Goal: Contribute content: Contribute content

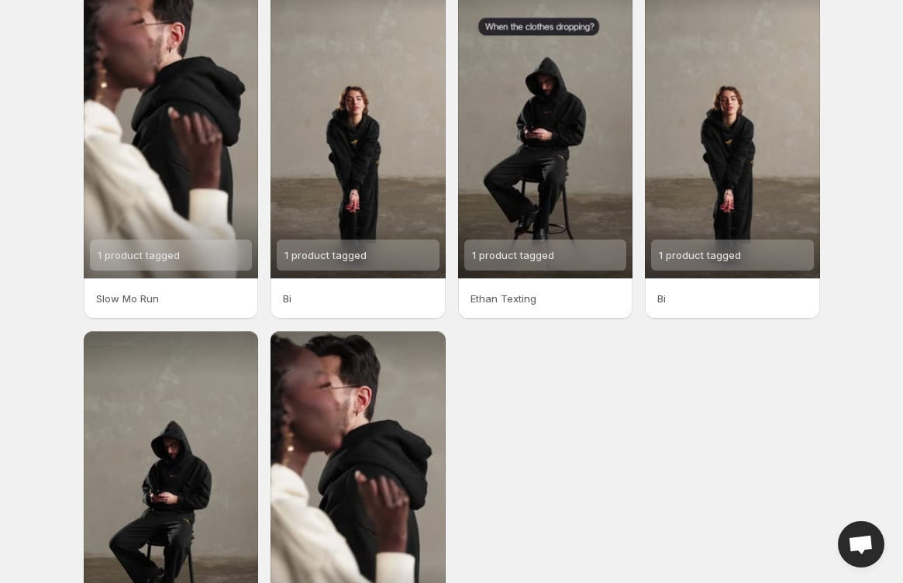
scroll to position [43, 0]
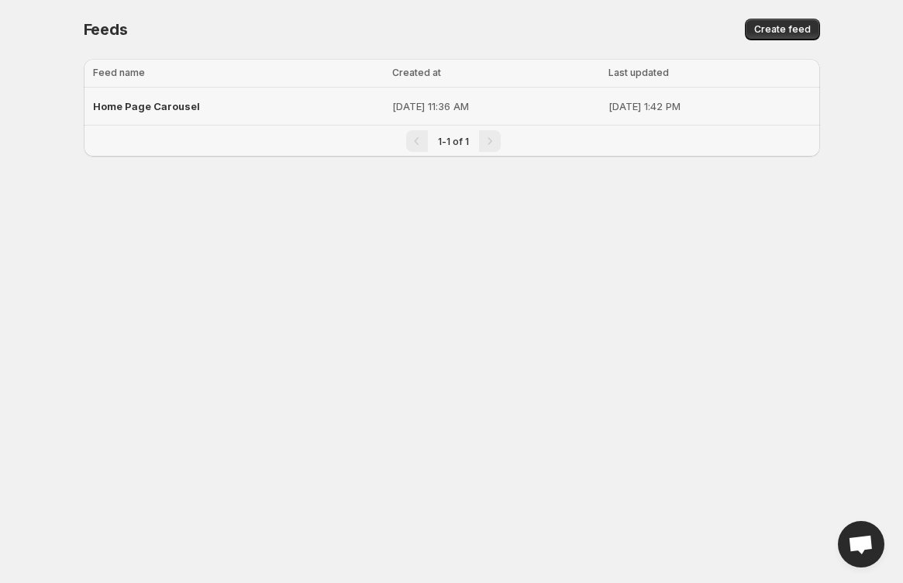
click at [319, 103] on td "Home Page Carousel" at bounding box center [236, 107] width 304 height 38
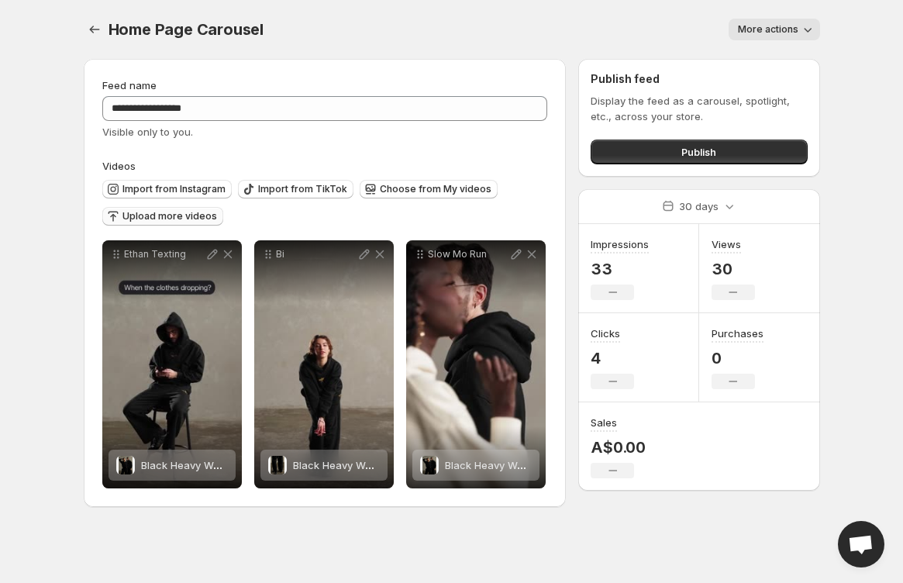
click at [207, 218] on span "Upload more videos" at bounding box center [169, 216] width 95 height 12
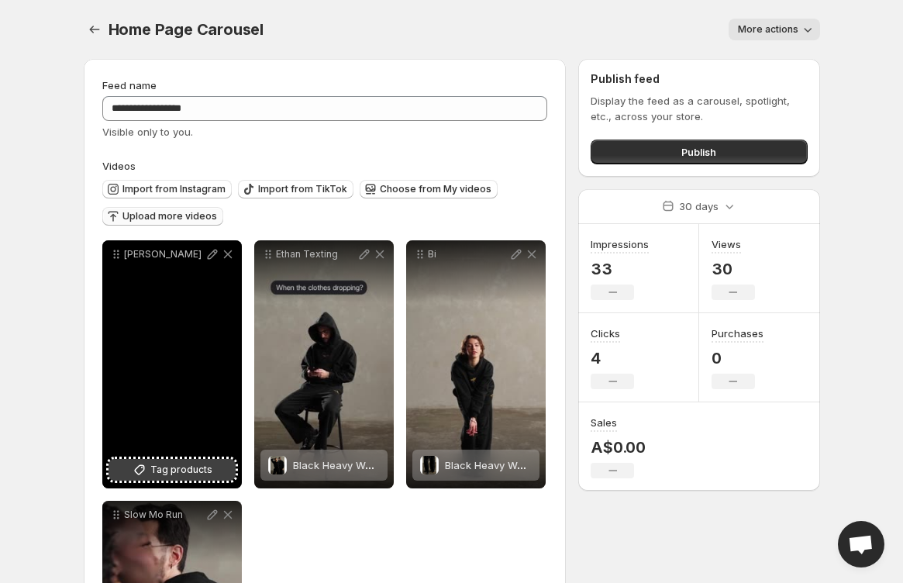
click at [172, 471] on span "Tag products" at bounding box center [181, 469] width 62 height 15
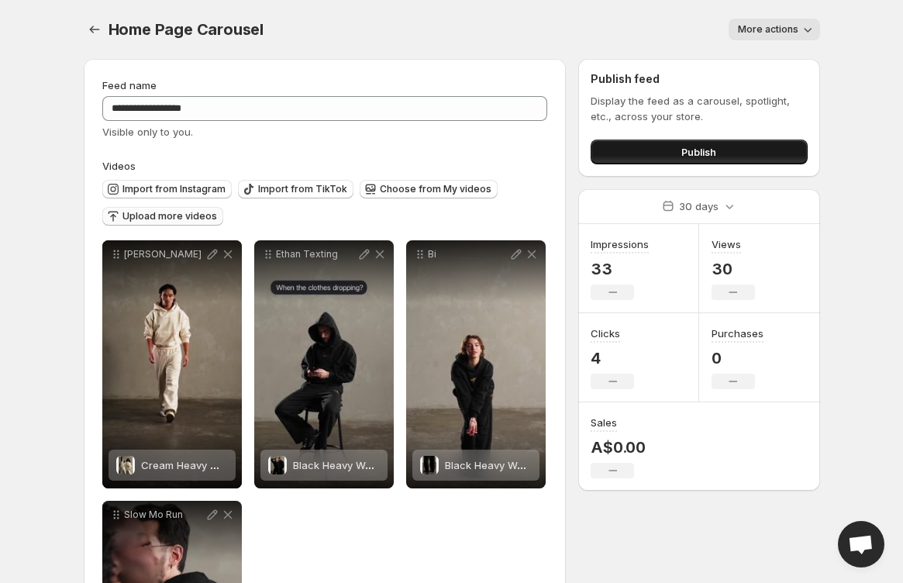
click at [717, 149] on button "Publish" at bounding box center [698, 151] width 216 height 25
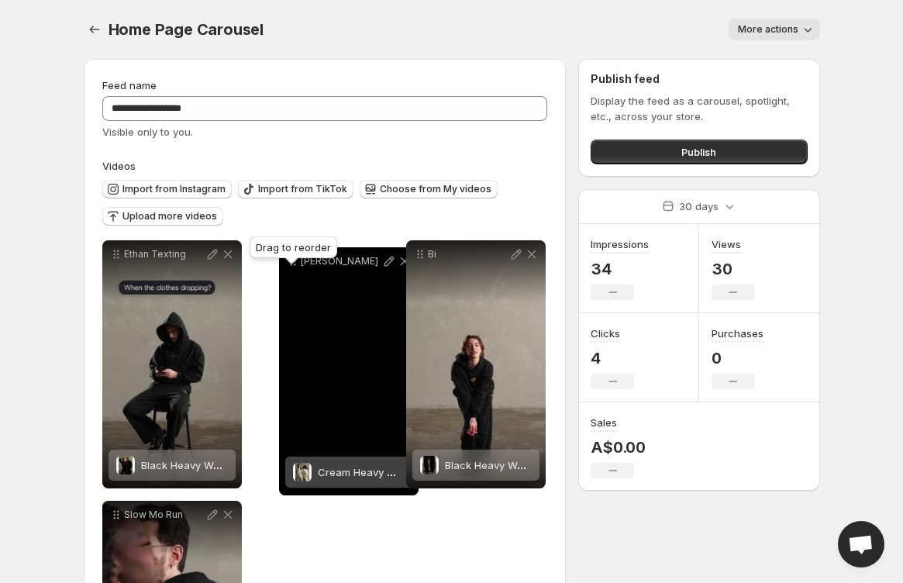
drag, startPoint x: 119, startPoint y: 258, endPoint x: 296, endPoint y: 265, distance: 176.8
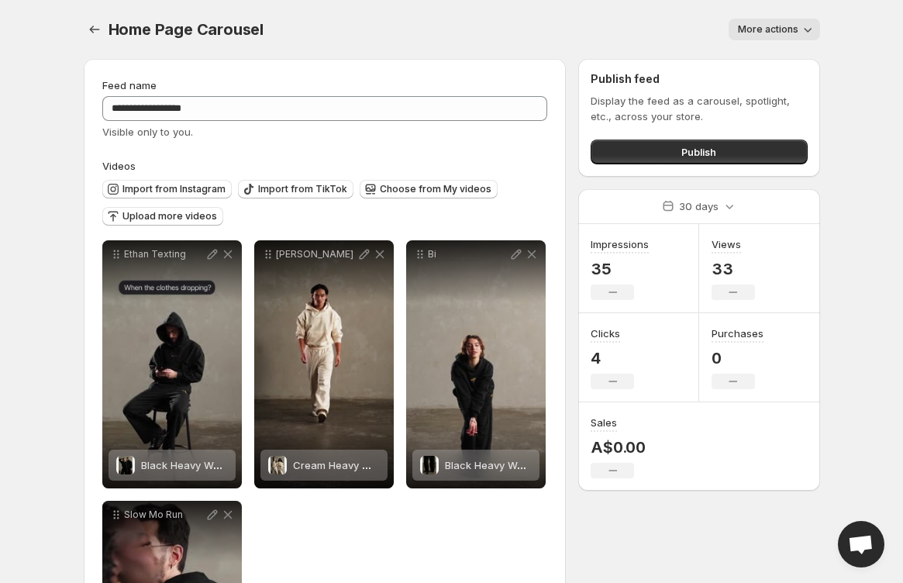
click at [750, 33] on span "More actions" at bounding box center [768, 29] width 60 height 12
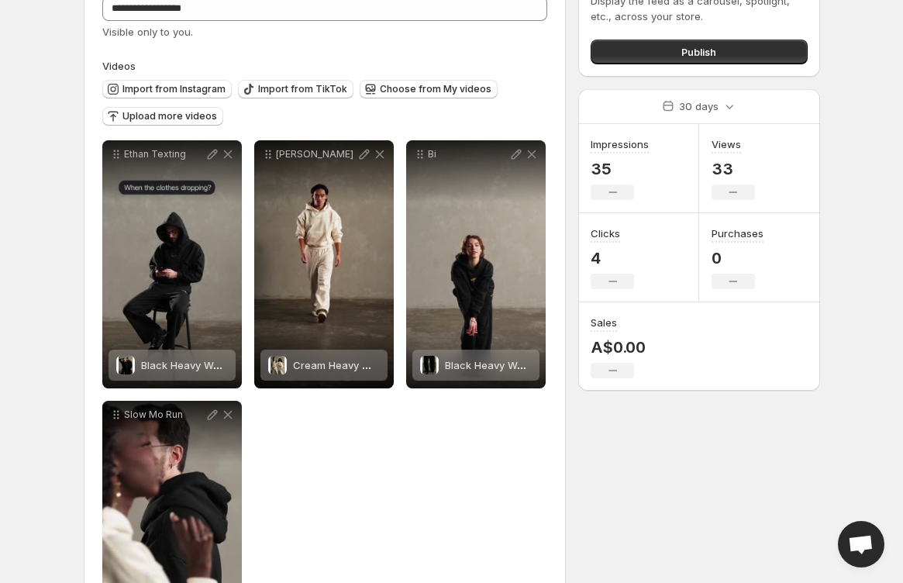
scroll to position [204, 0]
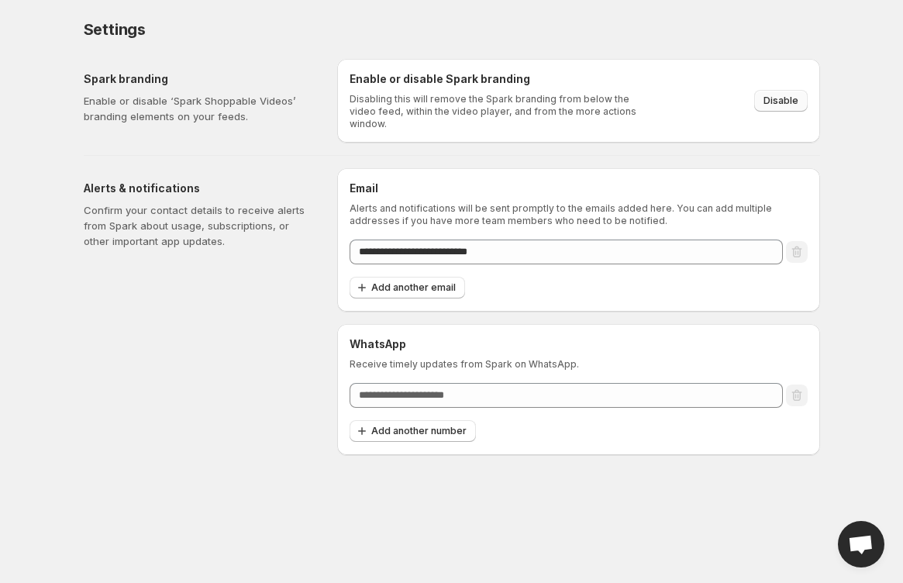
click at [800, 94] on button "Disable" at bounding box center [780, 101] width 53 height 22
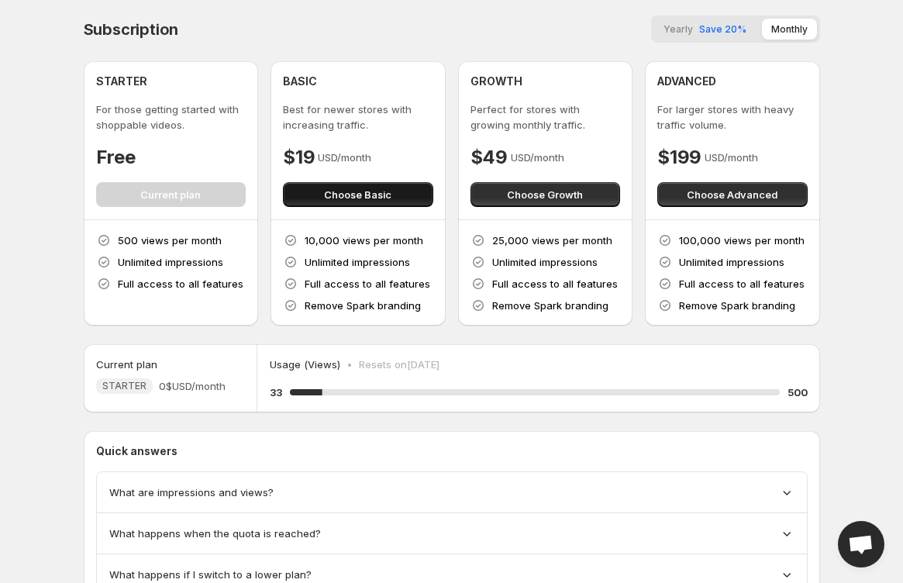
click at [389, 200] on span "Choose Basic" at bounding box center [357, 194] width 67 height 15
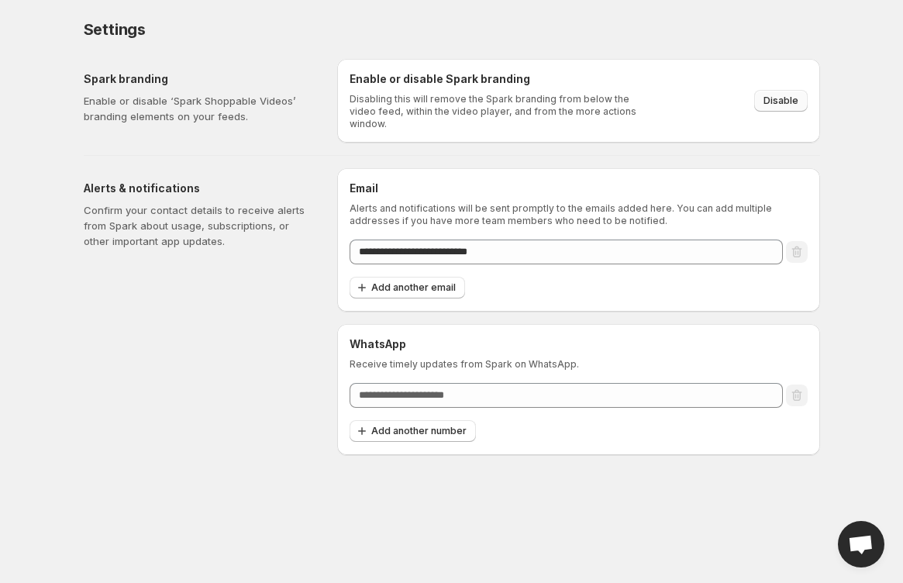
click at [781, 95] on span "Disable" at bounding box center [780, 101] width 35 height 12
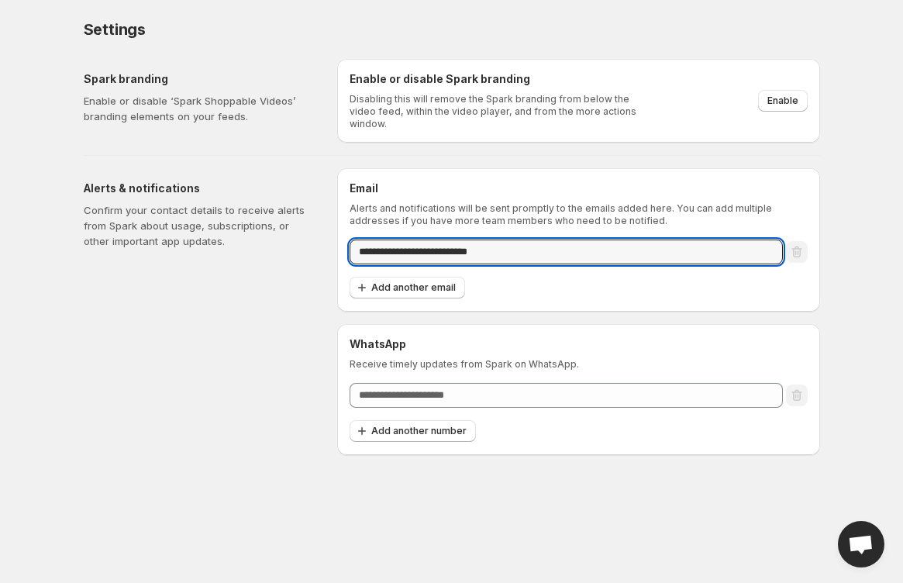
drag, startPoint x: 384, startPoint y: 246, endPoint x: 313, endPoint y: 246, distance: 70.5
click at [313, 246] on div "**********" at bounding box center [445, 305] width 748 height 299
type input "**********"
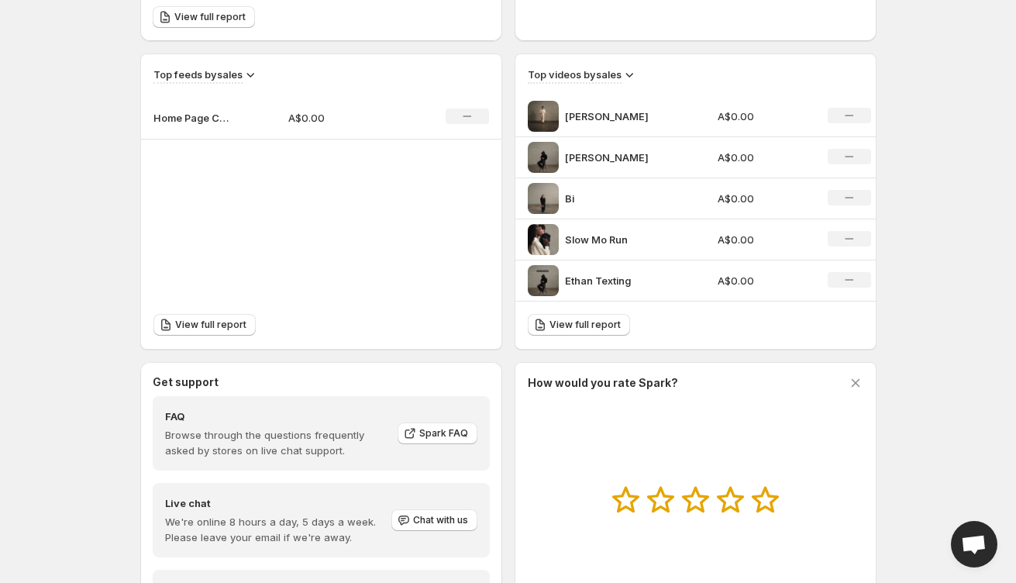
scroll to position [605, 0]
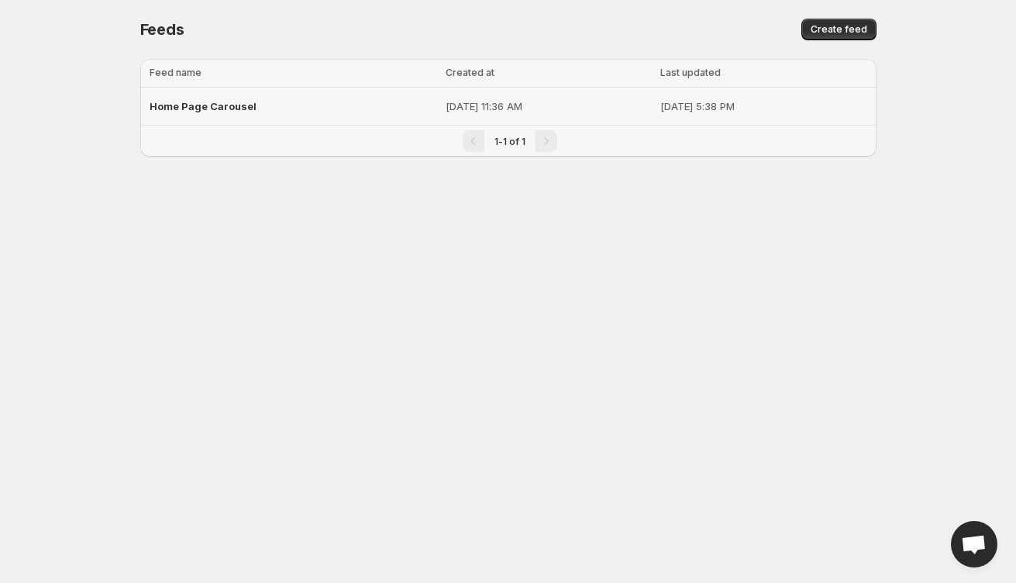
click at [660, 105] on p "Sep 17, 2025, 5:38 PM" at bounding box center [763, 105] width 206 height 15
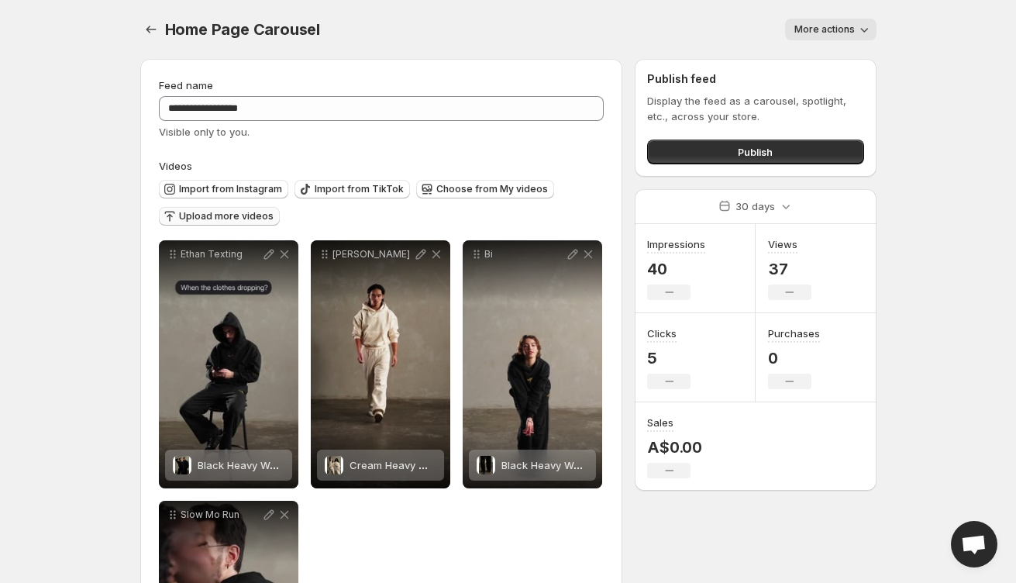
click at [229, 215] on span "Upload more videos" at bounding box center [226, 216] width 95 height 12
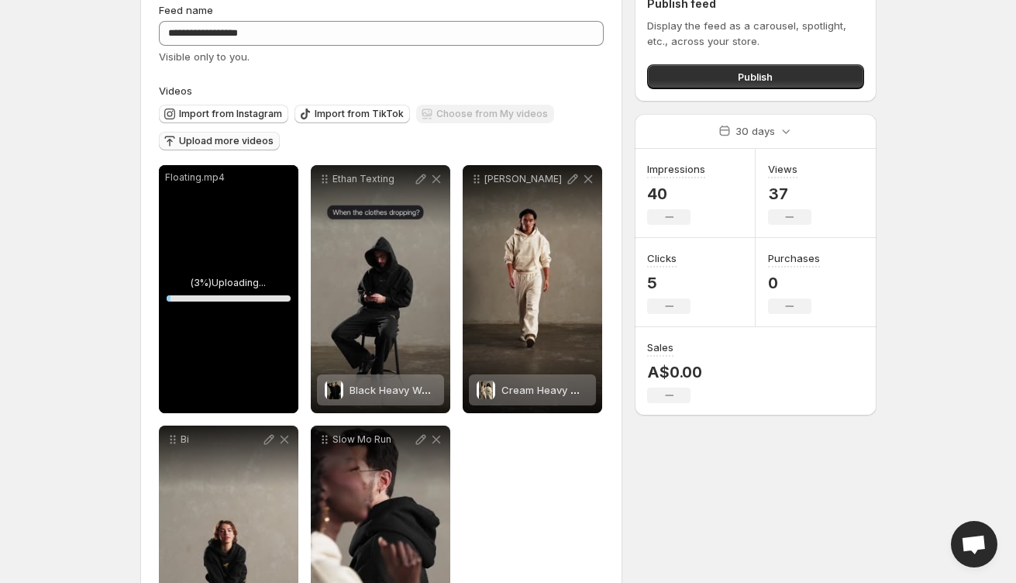
scroll to position [90, 0]
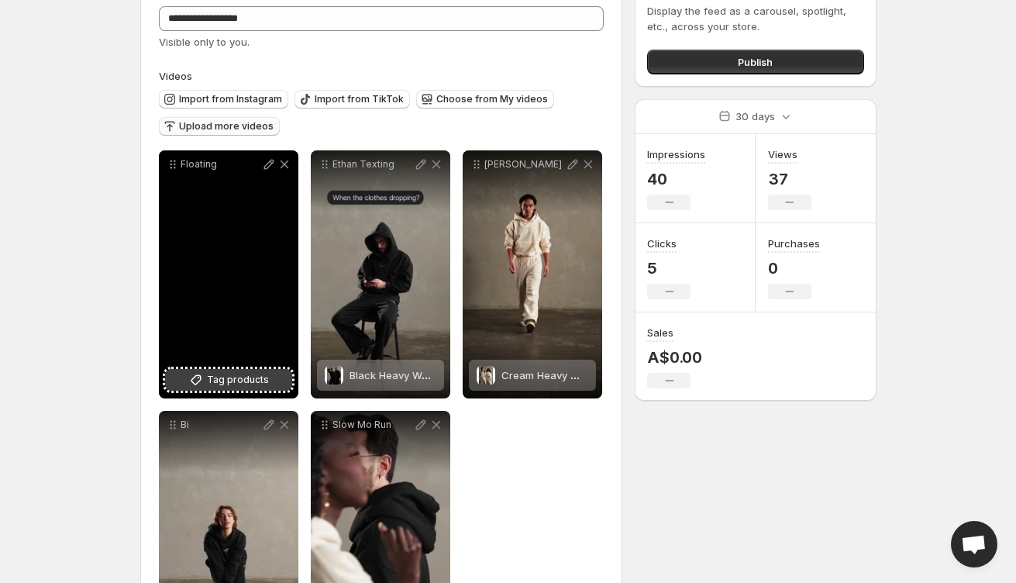
click at [244, 384] on span "Tag products" at bounding box center [238, 379] width 62 height 15
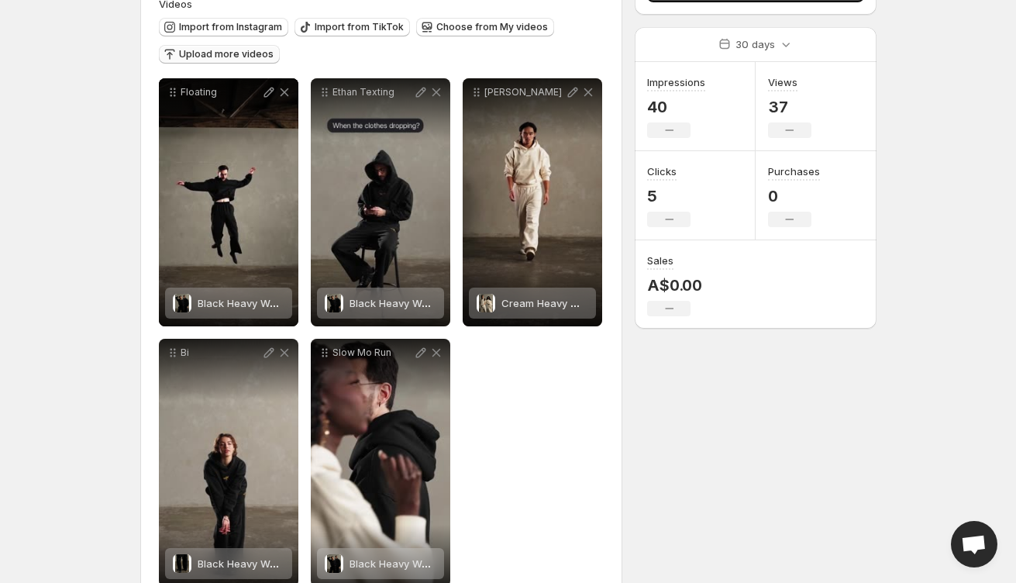
scroll to position [204, 0]
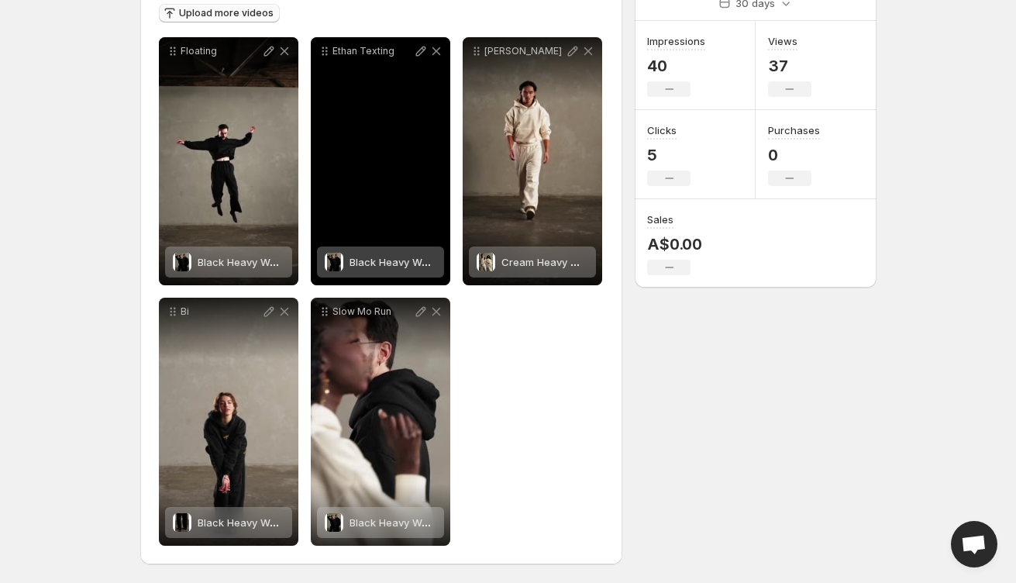
click at [365, 260] on span "Black Heavy Weight Hoodie" at bounding box center [415, 262] width 133 height 12
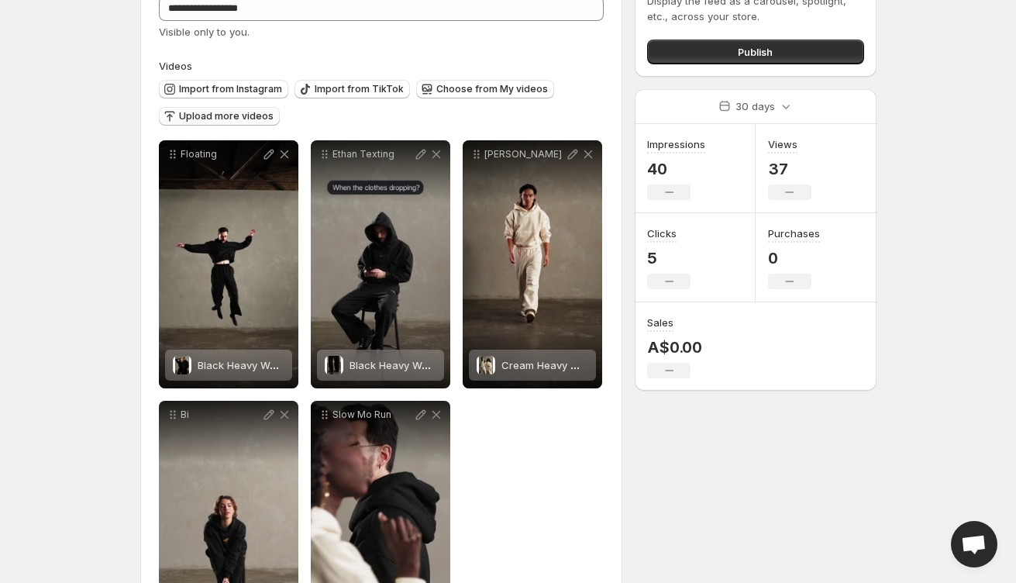
scroll to position [0, 0]
